Goal: Task Accomplishment & Management: Manage account settings

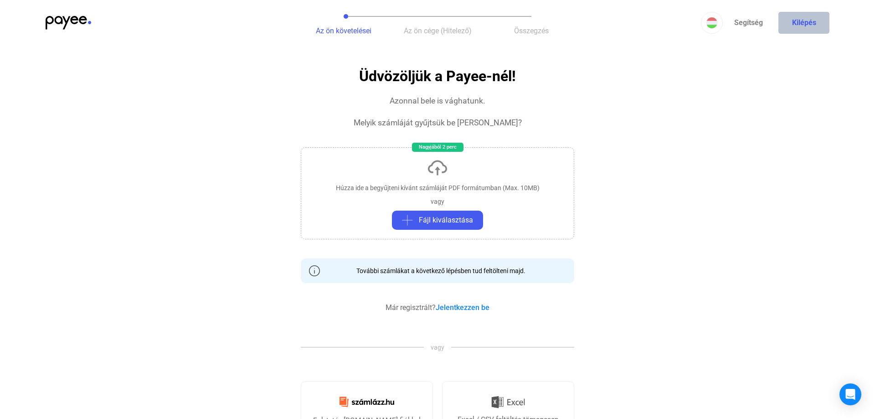
click at [814, 21] on button "Kilépés" at bounding box center [804, 23] width 51 height 22
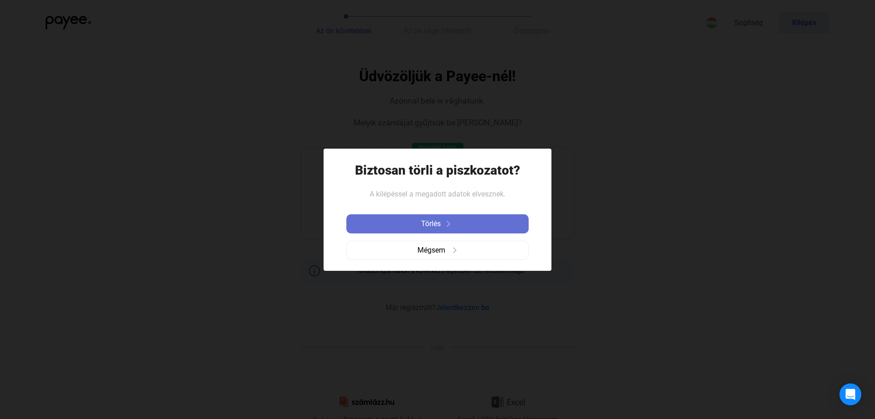
click at [449, 222] on img at bounding box center [448, 223] width 11 height 5
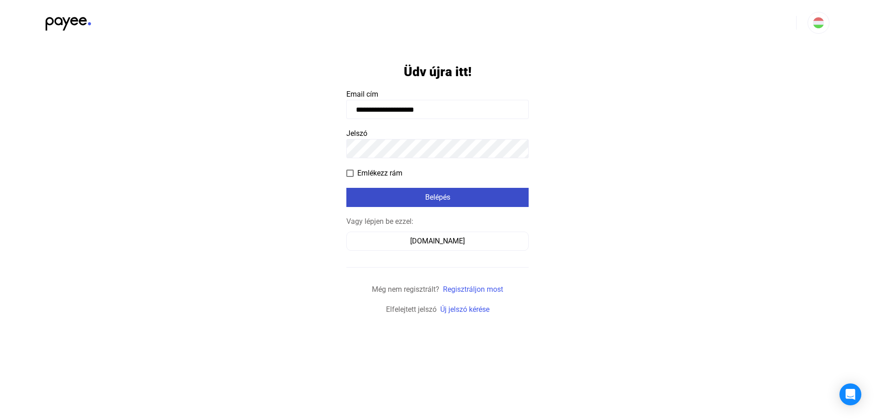
click at [442, 199] on div "Belépés" at bounding box center [437, 197] width 177 height 11
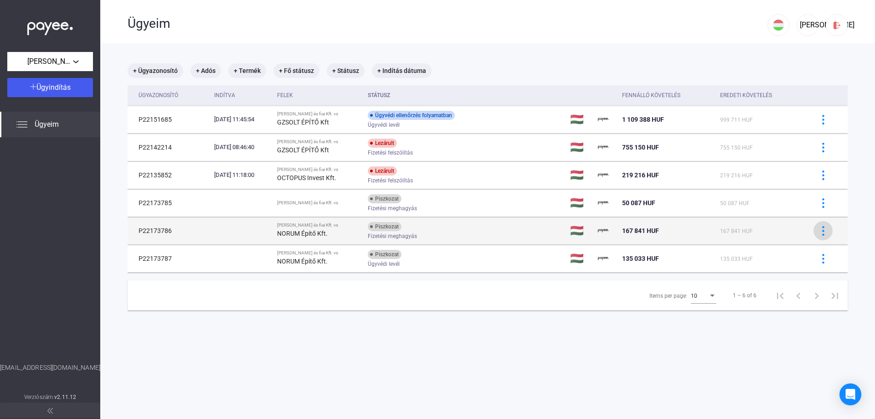
click at [818, 234] on div at bounding box center [823, 231] width 14 height 10
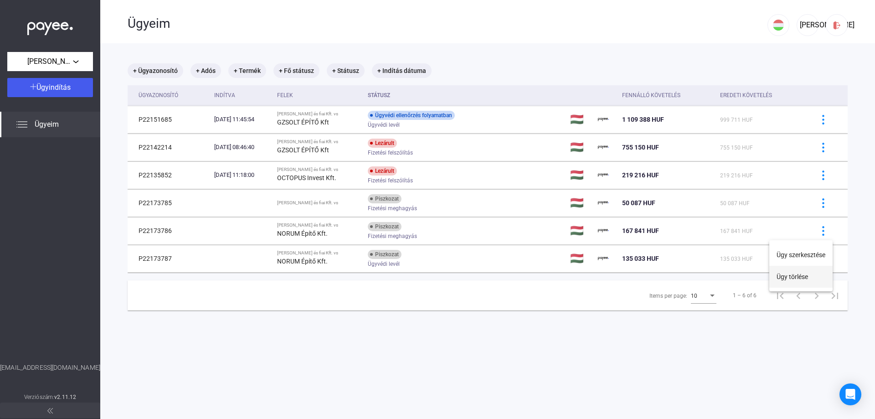
click at [804, 274] on button "Ügy törlése" at bounding box center [800, 277] width 63 height 22
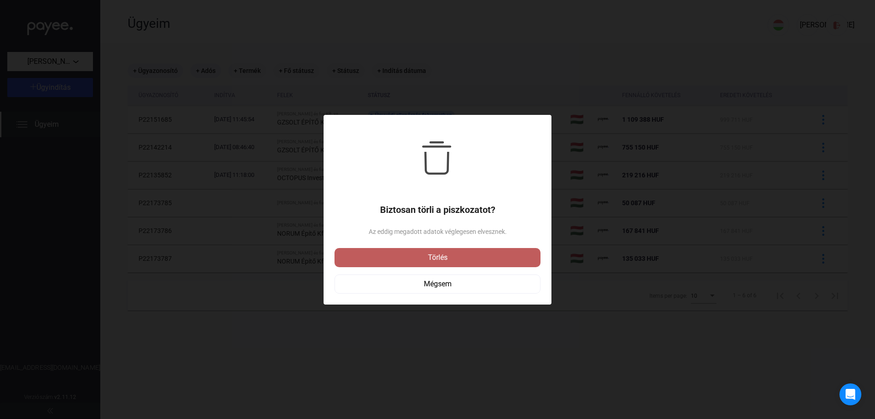
click at [470, 255] on div "Törlés" at bounding box center [437, 257] width 201 height 11
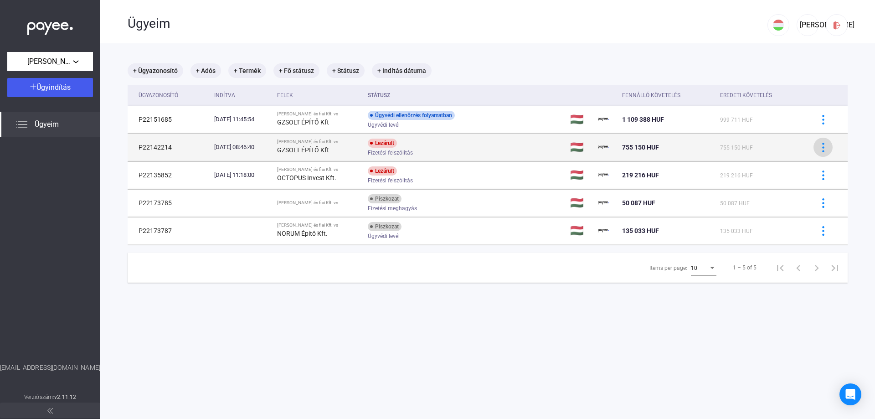
click at [826, 154] on button at bounding box center [823, 147] width 19 height 19
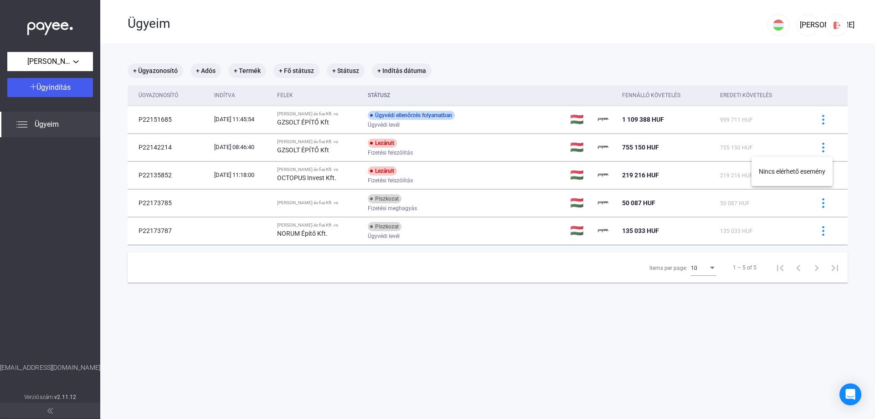
drag, startPoint x: 790, startPoint y: 173, endPoint x: 740, endPoint y: 197, distance: 55.4
click at [740, 197] on div "Nincs elérhető esemény" at bounding box center [437, 209] width 875 height 419
click at [740, 197] on div at bounding box center [437, 209] width 875 height 419
click at [75, 61] on div "Krausz és fiai Kft." at bounding box center [50, 61] width 80 height 11
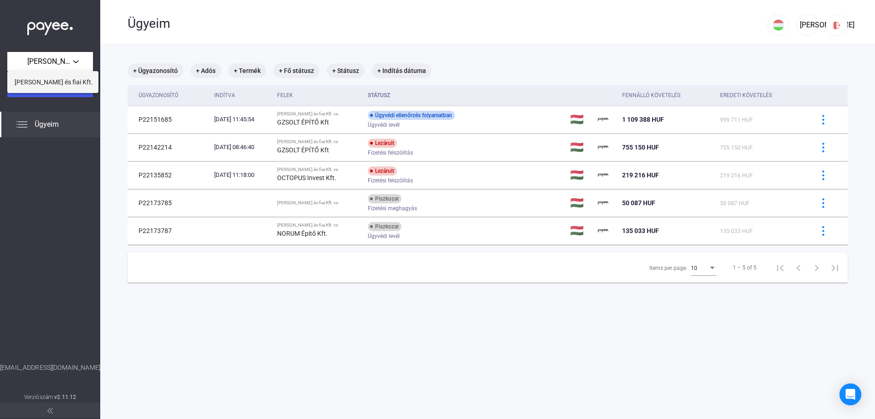
click at [55, 83] on span "Krausz és fiai Kft." at bounding box center [54, 82] width 78 height 11
click at [804, 25] on div "JA" at bounding box center [807, 25] width 15 height 11
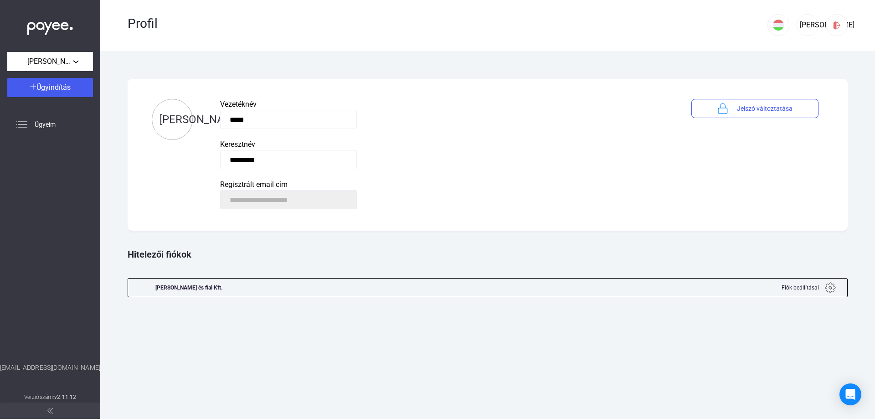
click at [296, 292] on div at bounding box center [496, 288] width 522 height 18
click at [817, 286] on span "Fiók beállításai" at bounding box center [800, 287] width 37 height 11
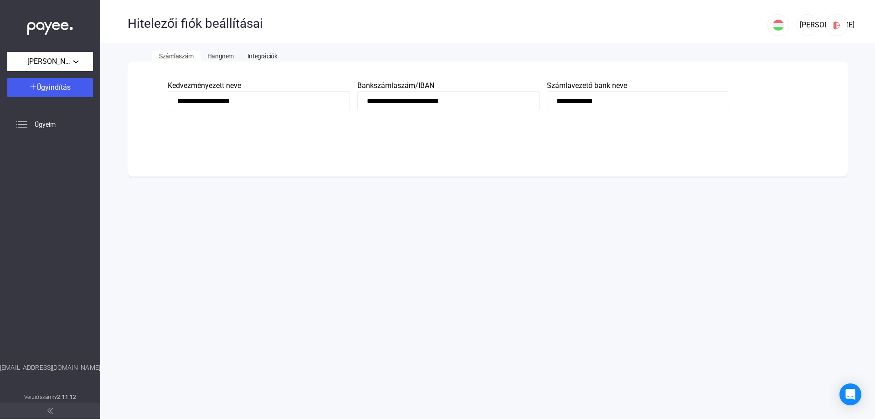
click at [224, 60] on span "Hangnem" at bounding box center [220, 55] width 26 height 7
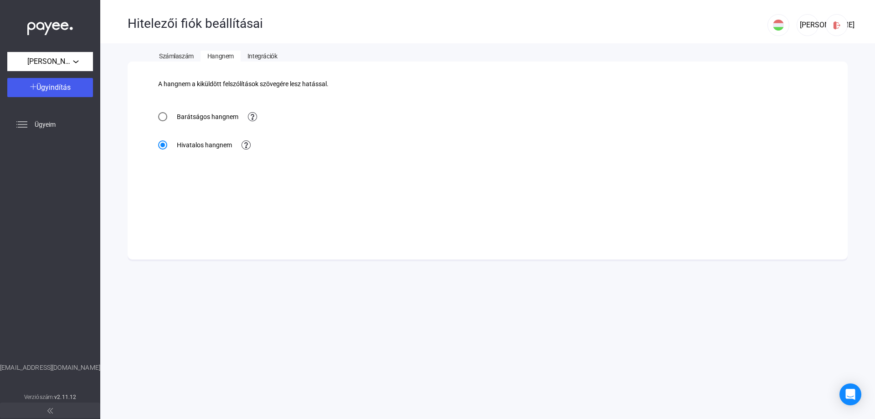
click at [255, 56] on span "Integrációk" at bounding box center [263, 55] width 30 height 7
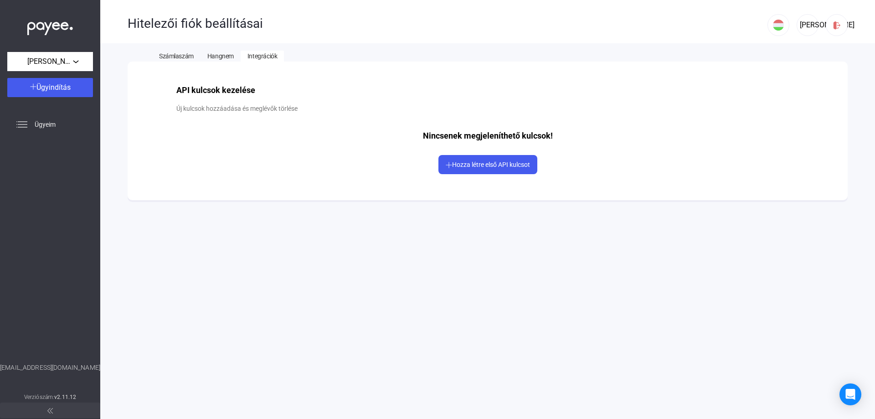
click at [168, 55] on span "Számlaszám" at bounding box center [176, 55] width 35 height 7
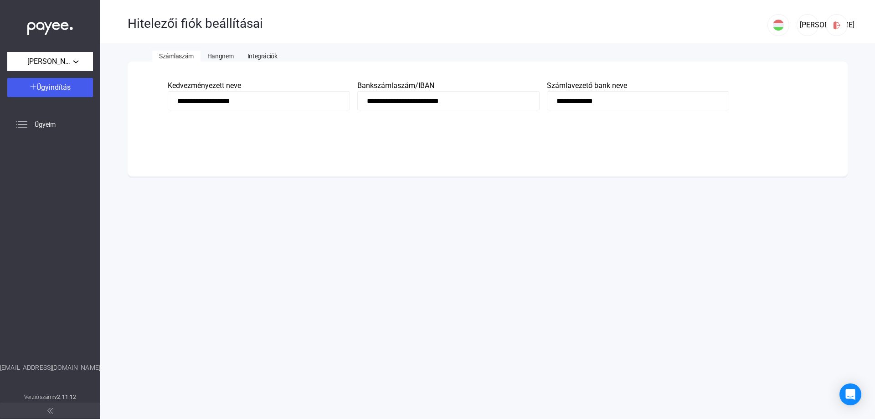
drag, startPoint x: 23, startPoint y: 368, endPoint x: 77, endPoint y: 373, distance: 54.5
click at [77, 373] on div "hello@payee.tech" at bounding box center [50, 377] width 100 height 29
copy div "hello@payee.tech"
click at [236, 98] on input "**********" at bounding box center [259, 100] width 182 height 19
drag, startPoint x: 262, startPoint y: 101, endPoint x: 111, endPoint y: 93, distance: 150.6
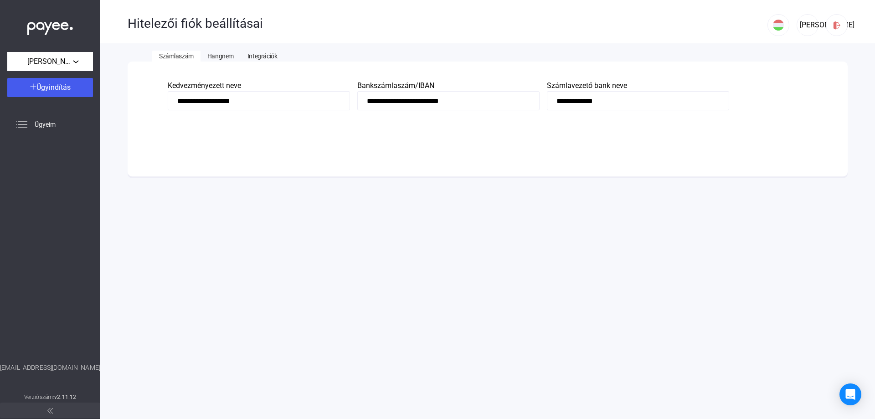
click at [168, 94] on input "**********" at bounding box center [259, 100] width 182 height 19
drag, startPoint x: 351, startPoint y: 179, endPoint x: 319, endPoint y: 187, distance: 32.8
click at [349, 181] on app-bank-account-edit "**********" at bounding box center [488, 125] width 720 height 126
drag, startPoint x: 303, startPoint y: 204, endPoint x: 308, endPoint y: 199, distance: 7.1
click at [303, 205] on div "**********" at bounding box center [487, 209] width 775 height 419
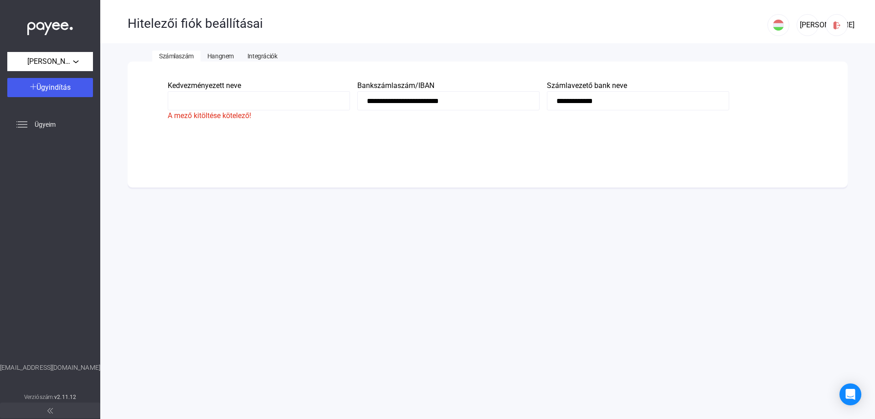
click at [298, 98] on input at bounding box center [259, 100] width 182 height 19
type input "*"
type input "**********"
click at [346, 163] on app-bank-account-edit "**********" at bounding box center [488, 119] width 720 height 115
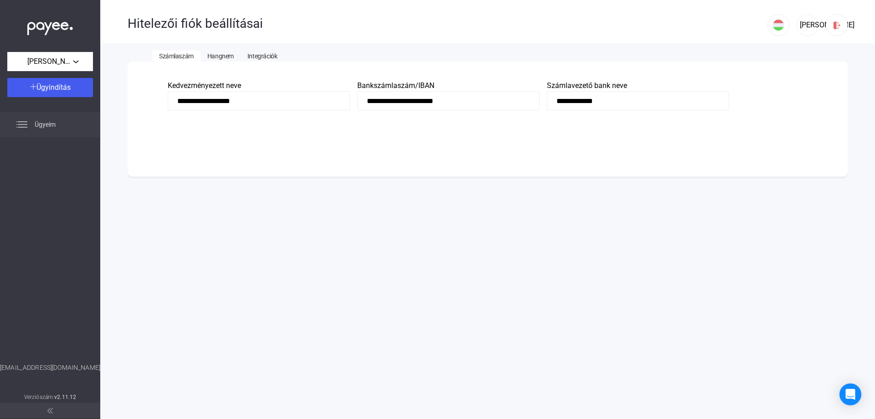
click at [44, 120] on span "Ügyeim" at bounding box center [45, 124] width 21 height 11
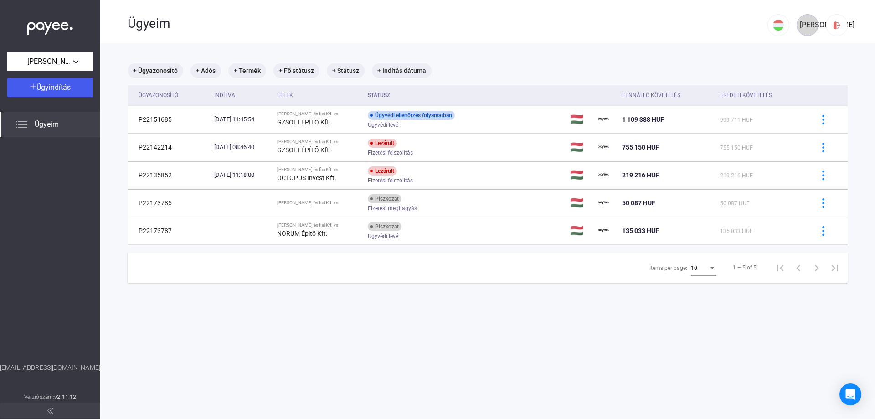
click at [807, 26] on div "JA" at bounding box center [807, 25] width 15 height 11
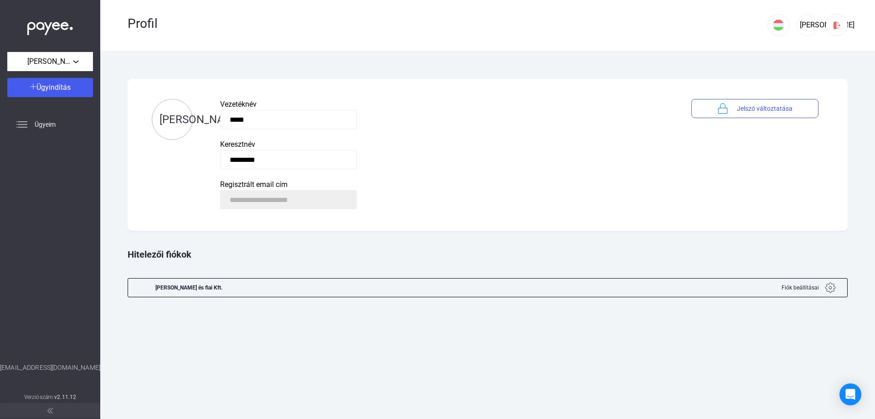
click at [827, 286] on img at bounding box center [830, 287] width 11 height 11
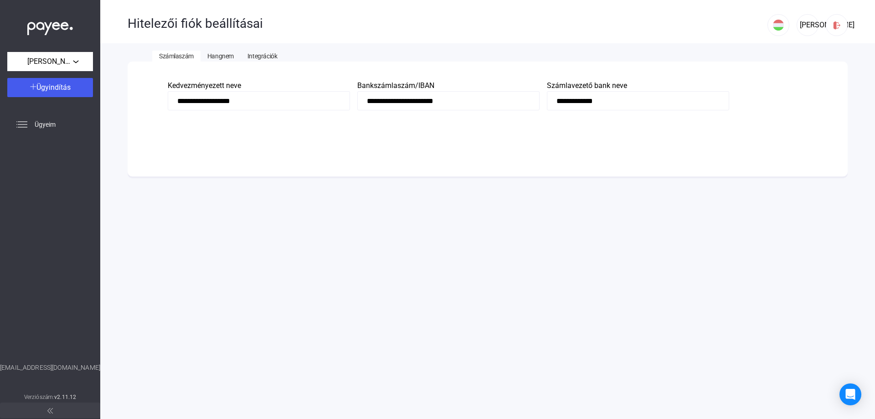
drag, startPoint x: 321, startPoint y: 144, endPoint x: 279, endPoint y: 120, distance: 48.6
click at [320, 144] on app-bank-account-edit "**********" at bounding box center [488, 119] width 720 height 115
click at [54, 28] on img at bounding box center [50, 26] width 46 height 19
